Goal: Task Accomplishment & Management: Complete application form

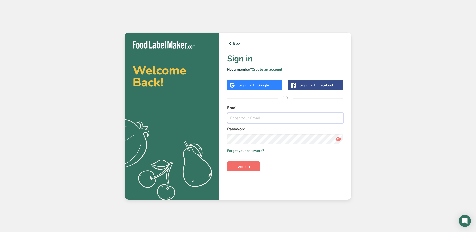
type input "[EMAIL_ADDRESS][DOMAIN_NAME]"
click at [238, 166] on span "Sign in" at bounding box center [243, 166] width 13 height 6
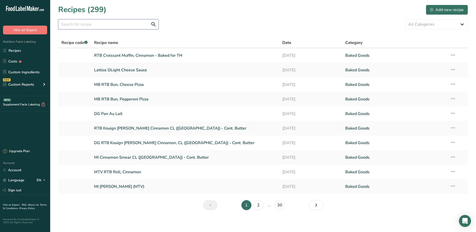
click at [95, 28] on input "text" at bounding box center [108, 24] width 100 height 10
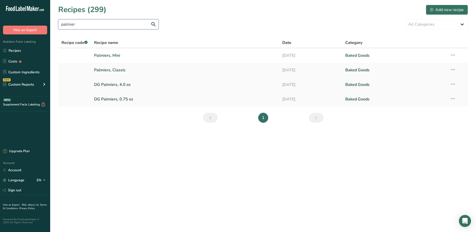
type input "palmier"
click at [108, 84] on link "DG Palmiers, 4.0 oz" at bounding box center [185, 84] width 182 height 11
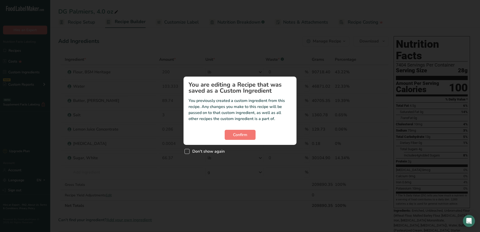
click at [186, 152] on span "Custom ingredient modal" at bounding box center [187, 151] width 5 height 5
click at [186, 152] on input "Don't show again" at bounding box center [186, 151] width 3 height 3
checkbox input "true"
click at [236, 136] on span "Confirm" at bounding box center [240, 135] width 14 height 6
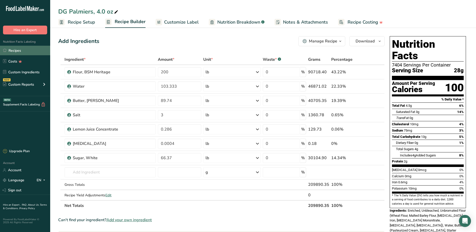
click at [21, 51] on link "Recipes" at bounding box center [25, 51] width 50 height 10
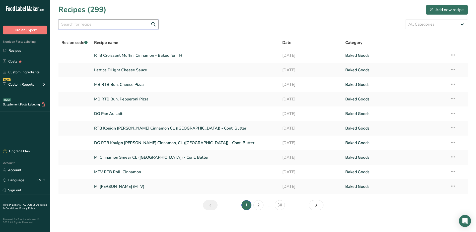
click at [84, 25] on input "text" at bounding box center [108, 24] width 100 height 10
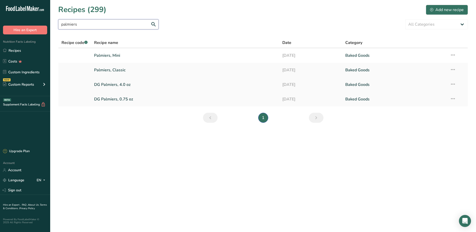
type input "palmiers"
click at [120, 84] on link "DG Palmiers, 4.0 oz" at bounding box center [185, 84] width 182 height 11
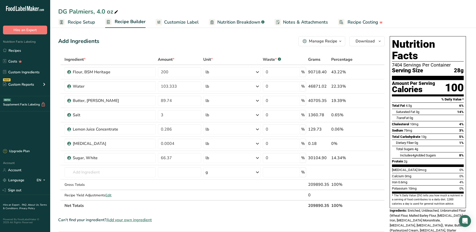
click at [332, 40] on div "Manage Recipe" at bounding box center [323, 41] width 28 height 6
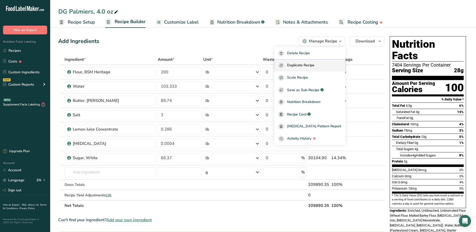
click at [307, 66] on span "Duplicate Recipe" at bounding box center [300, 66] width 27 height 6
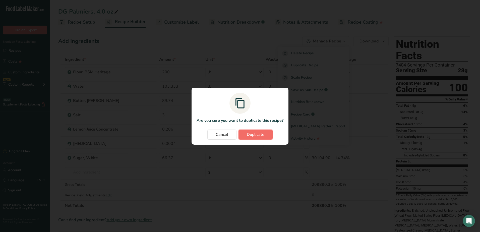
click at [242, 136] on button "Duplicate" at bounding box center [255, 135] width 34 height 10
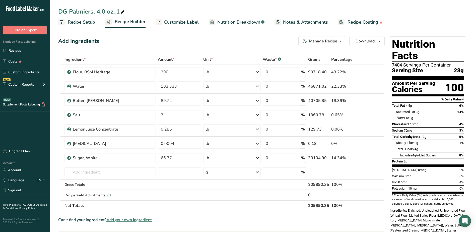
click at [123, 10] on icon at bounding box center [122, 12] width 5 height 7
type input "DG Palmiers, [GEOGRAPHIC_DATA], 4.0 oz"
click at [179, 86] on input "103.333" at bounding box center [179, 86] width 43 height 10
type input "103.29"
click at [175, 101] on div "Ingredient * Amount * Unit * Waste * .a-a{fill:#347362;}.b-a{fill:#fff;} Grams …" at bounding box center [221, 132] width 327 height 157
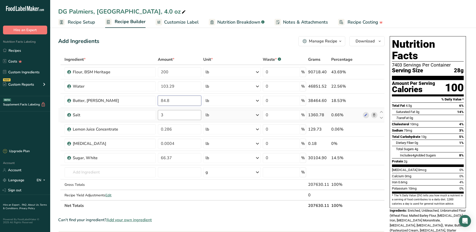
type input "84.8"
click at [186, 115] on div "Ingredient * Amount * Unit * Waste * .a-a{fill:#347362;}.b-a{fill:#fff;} Grams …" at bounding box center [221, 132] width 327 height 157
type input "4.845"
click at [181, 134] on div "Ingredient * Amount * Unit * Waste * .a-a{fill:#347362;}.b-a{fill:#fff;} Grams …" at bounding box center [221, 132] width 327 height 157
type input "0.258"
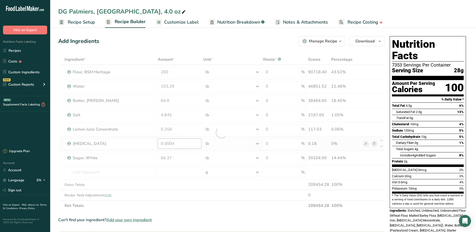
click at [185, 144] on div "Ingredient * Amount * Unit * Waste * .a-a{fill:#347362;}.b-a{fill:#fff;} Grams …" at bounding box center [221, 132] width 327 height 157
click at [376, 143] on div "Ingredient * Amount * Unit * Waste * .a-a{fill:#347362;}.b-a{fill:#fff;} Grams …" at bounding box center [221, 132] width 327 height 157
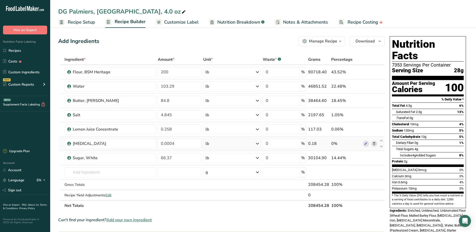
click at [374, 144] on icon at bounding box center [375, 143] width 4 height 5
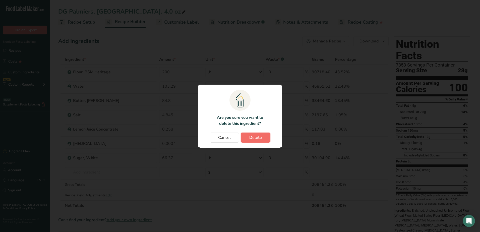
click at [268, 139] on button "Delete" at bounding box center [255, 138] width 29 height 10
type input "66.37"
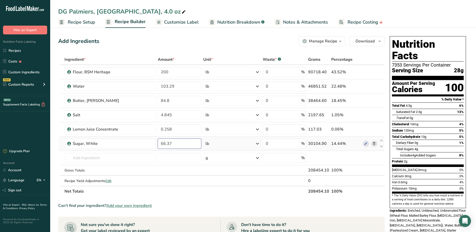
click at [173, 142] on input "66.37" at bounding box center [179, 144] width 43 height 10
type input "6"
type input "76.7"
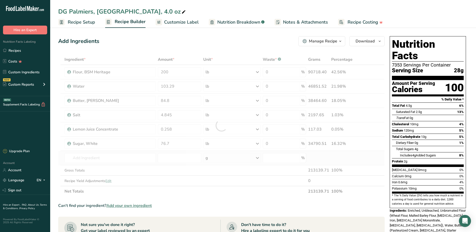
click at [377, 161] on div "Ingredient * Amount * Unit * Waste * .a-a{fill:#347362;}.b-a{fill:#fff;} Grams …" at bounding box center [221, 125] width 327 height 142
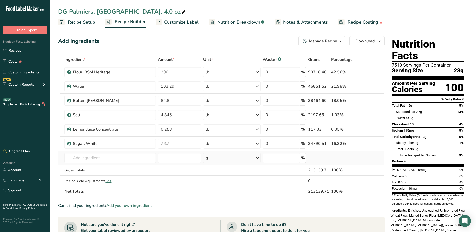
click at [378, 159] on td at bounding box center [370, 158] width 17 height 14
click at [77, 21] on span "Recipe Setup" at bounding box center [81, 22] width 27 height 7
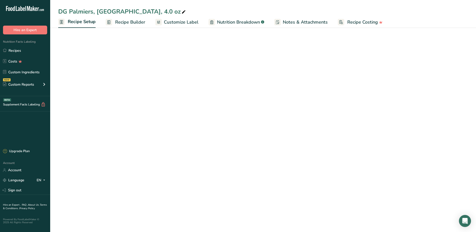
select select "5"
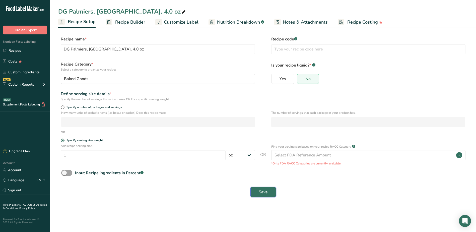
click at [264, 194] on span "Save" at bounding box center [263, 192] width 9 height 6
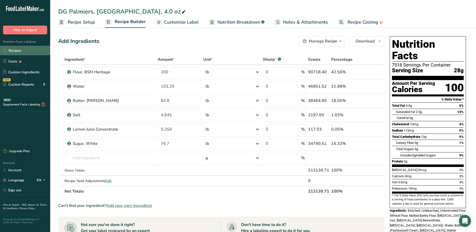
click at [21, 52] on link "Recipes" at bounding box center [25, 51] width 50 height 10
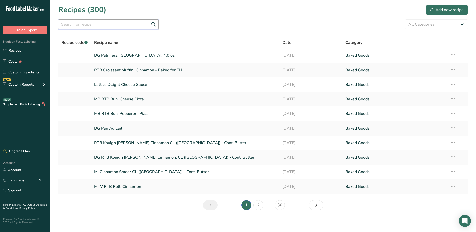
click at [104, 20] on input "text" at bounding box center [108, 24] width 100 height 10
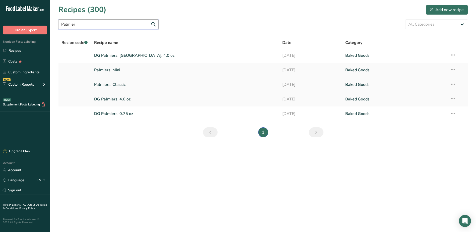
type input "Palmier"
click at [125, 84] on link "Palmiers, Classic" at bounding box center [185, 84] width 182 height 11
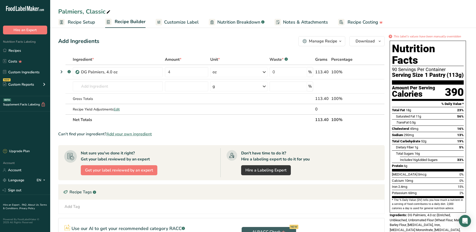
click at [331, 40] on div "Manage Recipe" at bounding box center [323, 41] width 28 height 6
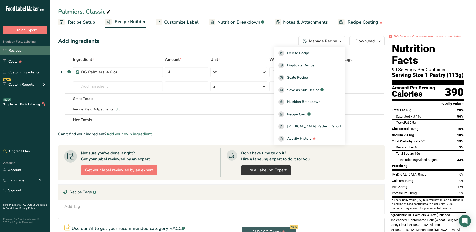
click at [22, 47] on link "Recipes" at bounding box center [25, 51] width 50 height 10
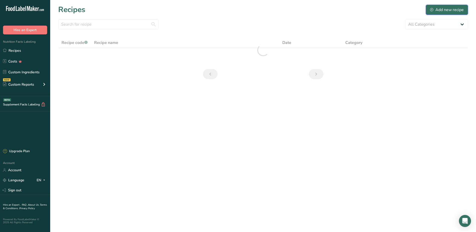
click at [441, 11] on div "Add new recipe" at bounding box center [447, 10] width 34 height 6
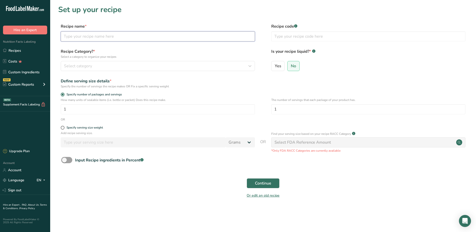
click at [130, 36] on input "text" at bounding box center [158, 36] width 194 height 10
type input "Palmiers, [GEOGRAPHIC_DATA]"
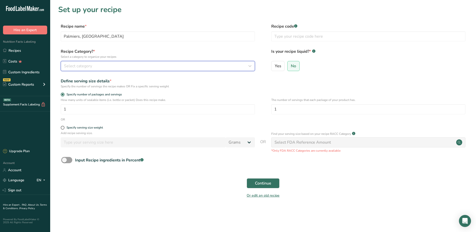
click at [253, 69] on icon "button" at bounding box center [250, 66] width 6 height 9
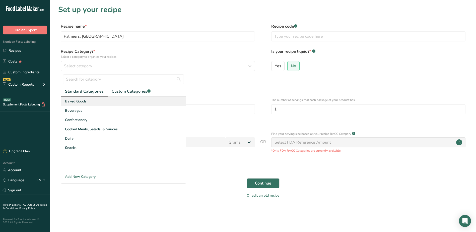
click at [104, 104] on div "Baked Goods" at bounding box center [123, 101] width 125 height 9
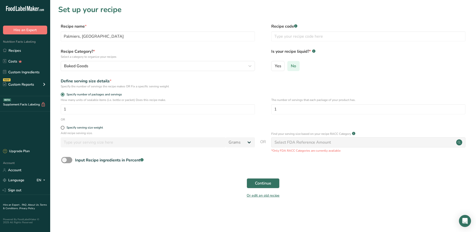
click at [297, 67] on label "No" at bounding box center [293, 66] width 12 height 10
click at [291, 67] on input "No" at bounding box center [289, 65] width 3 height 3
click at [63, 128] on span at bounding box center [63, 128] width 4 height 4
click at [63, 128] on input "Specify serving size weight" at bounding box center [62, 127] width 3 height 3
radio input "true"
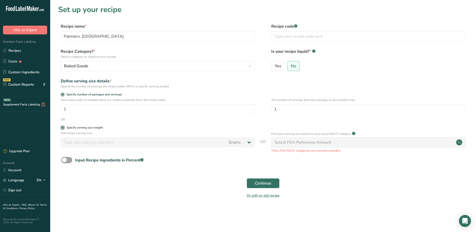
radio input "false"
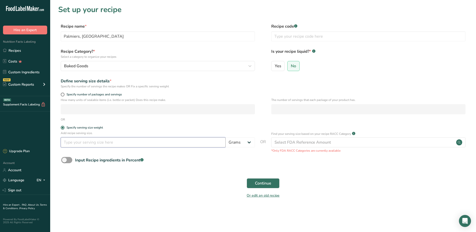
click at [221, 142] on input "number" at bounding box center [143, 142] width 165 height 10
type input "4.0"
click at [250, 144] on select "Grams kg mg mcg lb oz l mL fl oz tbsp tsp cup qt gallon" at bounding box center [240, 142] width 29 height 10
select select "5"
click at [226, 137] on select "Grams kg mg mcg lb oz l mL fl oz tbsp tsp cup qt gallon" at bounding box center [240, 142] width 29 height 10
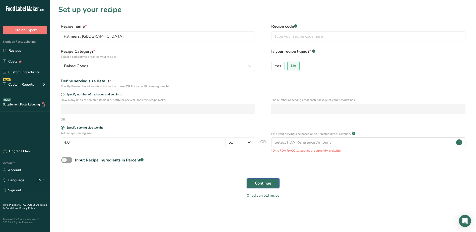
click at [256, 184] on span "Continue" at bounding box center [263, 183] width 16 height 6
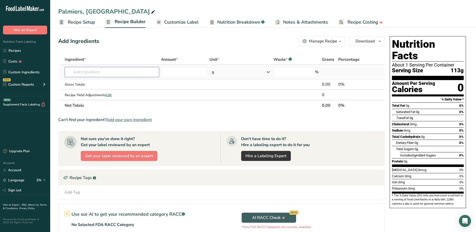
click at [109, 73] on input "text" at bounding box center [112, 72] width 94 height 10
type input "DG Palmiers,"
click at [90, 81] on p "DG Palmiers, 4.0 oz" at bounding box center [87, 82] width 36 height 5
type input "DG Palmiers, 4.0 oz"
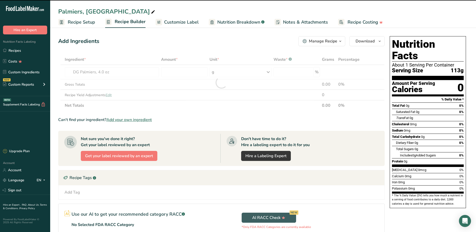
type input "0"
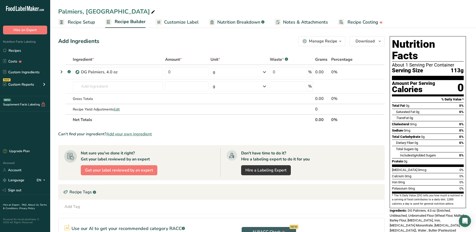
click at [130, 42] on div "Add Ingredients Manage Recipe Delete Recipe Duplicate Recipe Scale Recipe Save …" at bounding box center [221, 41] width 327 height 10
click at [21, 52] on link "Recipes" at bounding box center [25, 51] width 50 height 10
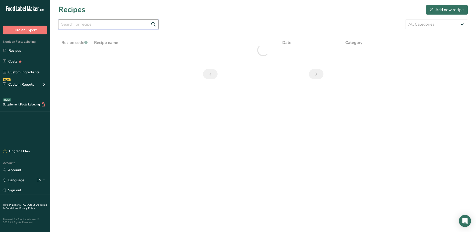
click at [98, 26] on input "text" at bounding box center [108, 24] width 100 height 10
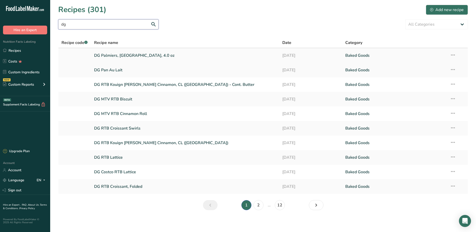
type input "dg"
click at [116, 56] on link "DG Palmiers, [GEOGRAPHIC_DATA], 4.0 oz" at bounding box center [185, 55] width 182 height 11
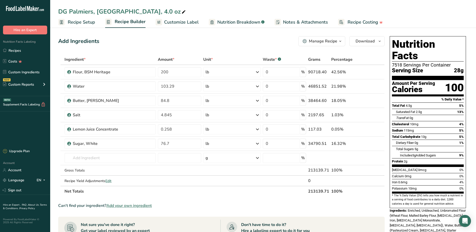
click at [333, 40] on div "Manage Recipe" at bounding box center [323, 41] width 28 height 6
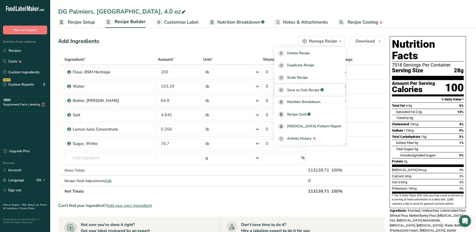
click at [314, 89] on span "Save as Sub-Recipe" at bounding box center [303, 89] width 32 height 5
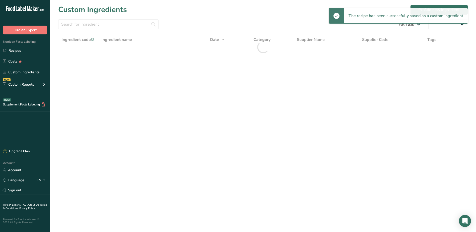
select select "30"
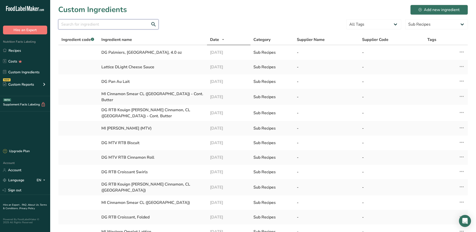
click at [107, 24] on input "text" at bounding box center [108, 24] width 100 height 10
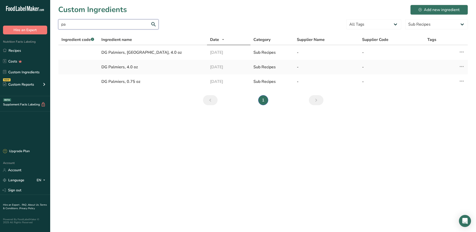
type input "p"
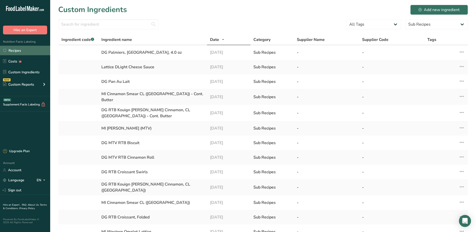
click at [15, 51] on link "Recipes" at bounding box center [25, 51] width 50 height 10
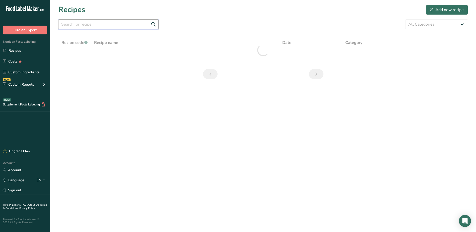
click at [92, 25] on input "text" at bounding box center [108, 24] width 100 height 10
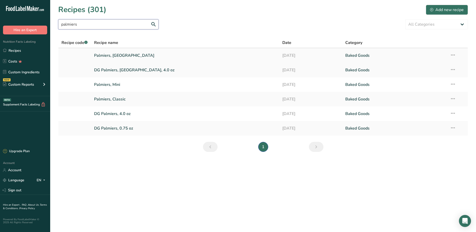
type input "palmiers"
click at [114, 55] on link "Palmiers, [GEOGRAPHIC_DATA]" at bounding box center [185, 55] width 182 height 11
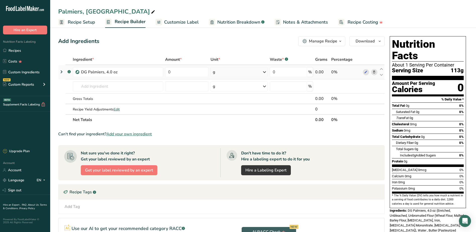
click at [375, 72] on icon at bounding box center [375, 72] width 4 height 5
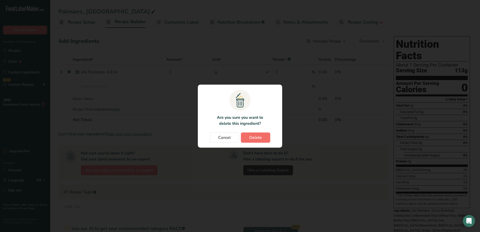
click at [266, 139] on button "Delete" at bounding box center [255, 138] width 29 height 10
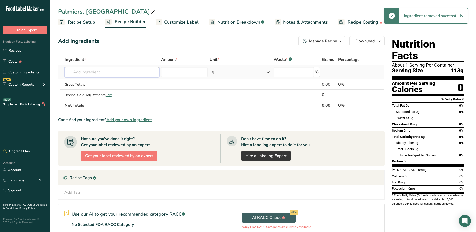
click at [76, 74] on input "text" at bounding box center [112, 72] width 94 height 10
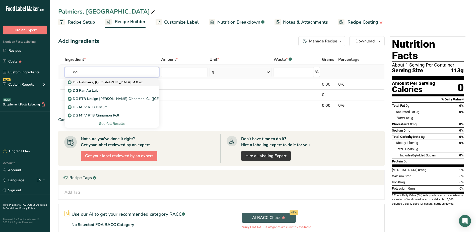
type input "dg"
click at [85, 82] on p "DG Palmiers, [GEOGRAPHIC_DATA], 4.0 oz" at bounding box center [106, 82] width 74 height 5
type input "DG Palmiers, [GEOGRAPHIC_DATA], 4.0 oz"
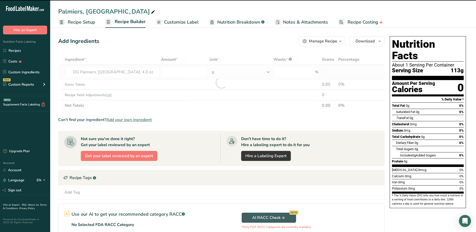
type input "0"
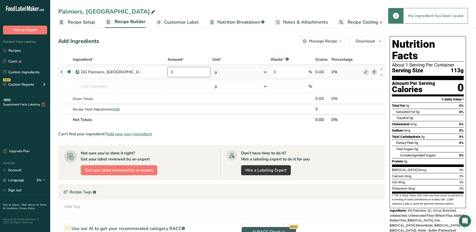
click at [174, 71] on input "0" at bounding box center [189, 72] width 43 height 10
drag, startPoint x: 187, startPoint y: 72, endPoint x: 190, endPoint y: 72, distance: 3.5
click at [187, 72] on input "0" at bounding box center [189, 72] width 43 height 10
type input "4"
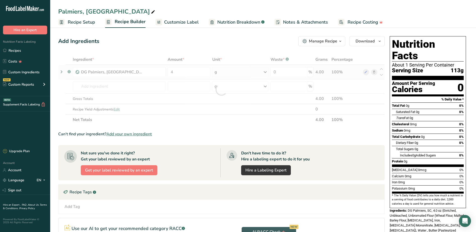
click at [266, 71] on div "Ingredient * Amount * Unit * Waste * .a-a{fill:#347362;}.b-a{fill:#fff;} Grams …" at bounding box center [221, 89] width 327 height 71
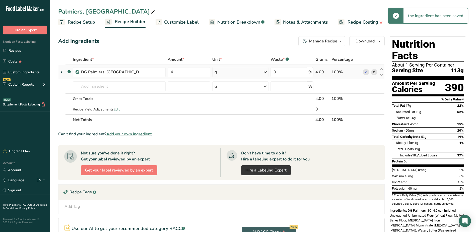
click at [266, 75] on icon at bounding box center [265, 72] width 6 height 9
click at [222, 112] on div "See more" at bounding box center [236, 111] width 42 height 5
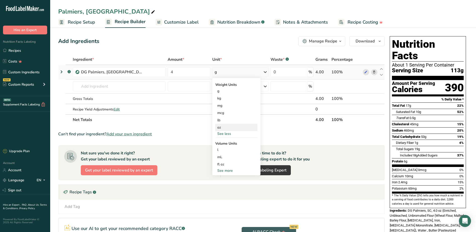
click at [220, 128] on div "oz" at bounding box center [236, 127] width 42 height 7
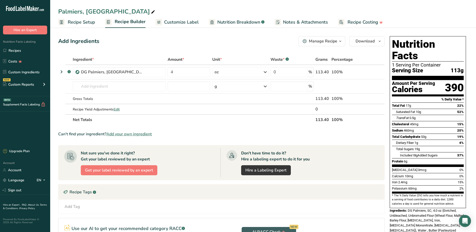
click at [176, 22] on span "Customize Label" at bounding box center [181, 22] width 35 height 7
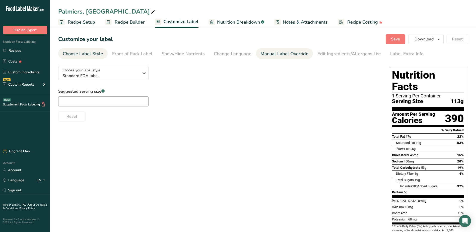
click at [273, 52] on div "Manual Label Override" at bounding box center [285, 53] width 48 height 7
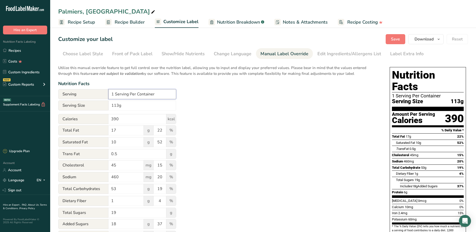
click at [114, 94] on input "1 Serving Per Container" at bounding box center [142, 94] width 68 height 10
click at [131, 94] on input "88 Serving Per Container" at bounding box center [142, 94] width 68 height 10
type input "88 Servings Per Container"
click at [210, 95] on div "Utilize this manual override feature to get full control over the nutrition lab…" at bounding box center [219, 182] width 322 height 240
click at [394, 38] on span "Save" at bounding box center [395, 39] width 9 height 6
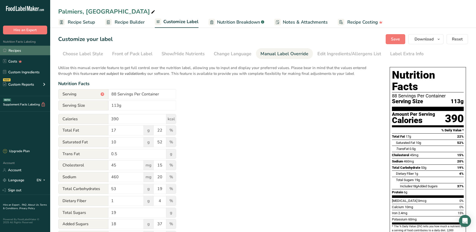
click at [25, 50] on link "Recipes" at bounding box center [25, 51] width 50 height 10
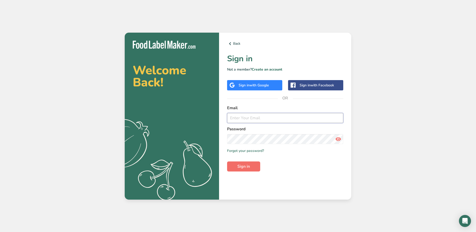
type input "[EMAIL_ADDRESS][DOMAIN_NAME]"
click at [238, 161] on button "Sign in" at bounding box center [243, 166] width 33 height 10
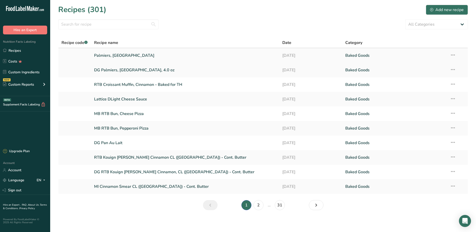
click at [109, 54] on link "Palmiers, [GEOGRAPHIC_DATA]" at bounding box center [185, 55] width 182 height 11
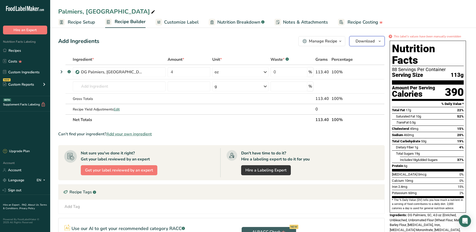
click at [364, 43] on span "Download" at bounding box center [365, 41] width 19 height 6
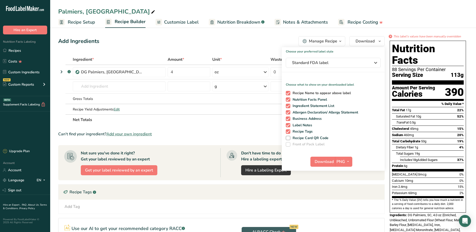
click at [287, 93] on span at bounding box center [288, 93] width 5 height 5
click at [287, 93] on input "Recipe Name to appear above label" at bounding box center [287, 92] width 3 height 3
checkbox input "false"
click at [289, 107] on span at bounding box center [288, 106] width 5 height 5
click at [289, 107] on input "Ingredient Statement List" at bounding box center [287, 105] width 3 height 3
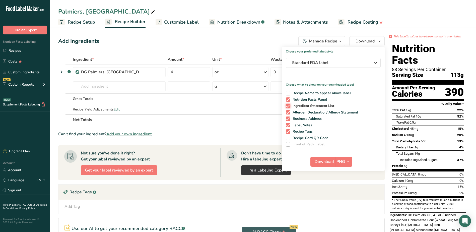
checkbox input "false"
click at [289, 113] on span at bounding box center [288, 112] width 5 height 5
click at [289, 113] on input "Allergen Declaration/ Allergy Statement" at bounding box center [287, 112] width 3 height 3
checkbox input "false"
click at [289, 118] on span at bounding box center [288, 118] width 5 height 5
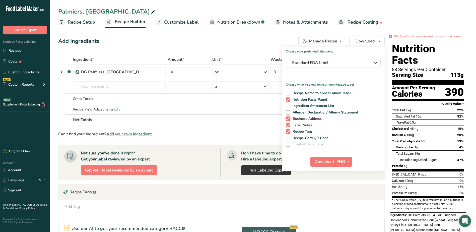
click at [289, 118] on input "Business Address" at bounding box center [287, 118] width 3 height 3
checkbox input "false"
click at [287, 125] on span at bounding box center [288, 125] width 5 height 5
click at [287, 125] on input "Label Notes" at bounding box center [287, 125] width 3 height 3
checkbox input "false"
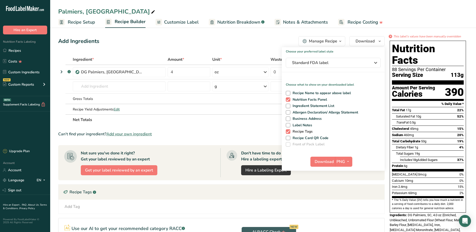
click at [287, 129] on span at bounding box center [288, 131] width 5 height 5
click at [287, 130] on input "Recipe Tags" at bounding box center [287, 131] width 3 height 3
checkbox input "false"
click at [347, 161] on icon "button" at bounding box center [348, 161] width 4 height 6
click at [342, 196] on link "PDF" at bounding box center [344, 197] width 16 height 8
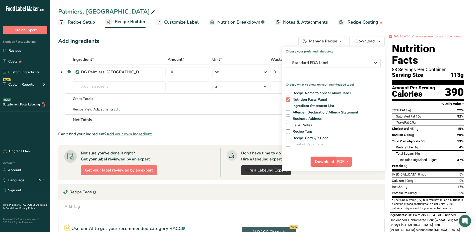
click at [329, 163] on span "Download" at bounding box center [324, 162] width 19 height 6
click at [254, 40] on div "Add Ingredients Manage Recipe Delete Recipe Duplicate Recipe Scale Recipe Save …" at bounding box center [221, 41] width 327 height 10
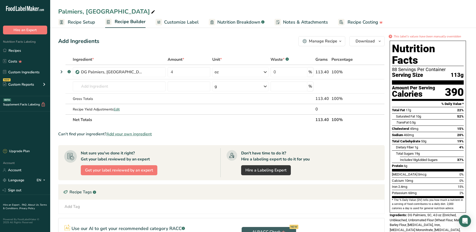
drag, startPoint x: 15, startPoint y: 50, endPoint x: 22, endPoint y: 45, distance: 9.0
click at [15, 50] on link "Recipes" at bounding box center [25, 51] width 50 height 10
